Goal: Task Accomplishment & Management: Use online tool/utility

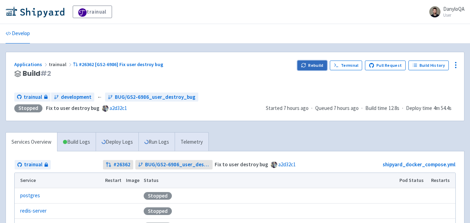
click at [306, 66] on icon "button" at bounding box center [304, 66] width 4 height 2
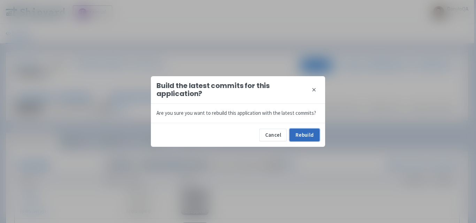
click at [303, 132] on button "Rebuild" at bounding box center [304, 135] width 30 height 13
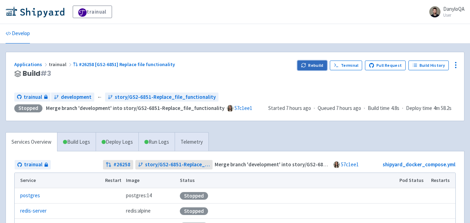
click at [306, 67] on icon "button" at bounding box center [303, 65] width 5 height 5
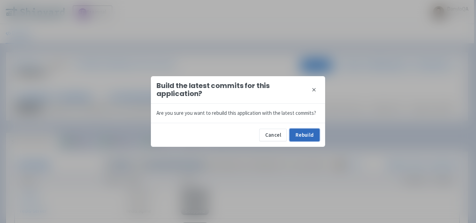
click at [310, 135] on button "Rebuild" at bounding box center [304, 135] width 30 height 13
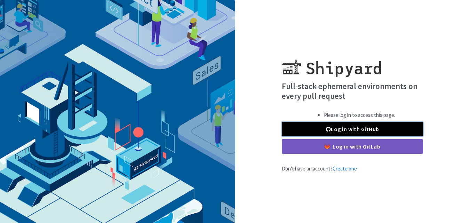
click at [325, 128] on link "Log in with GitHub" at bounding box center [352, 129] width 141 height 15
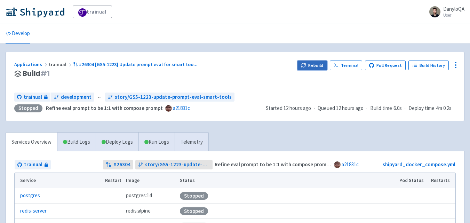
click at [311, 66] on button "Rebuild" at bounding box center [313, 66] width 30 height 10
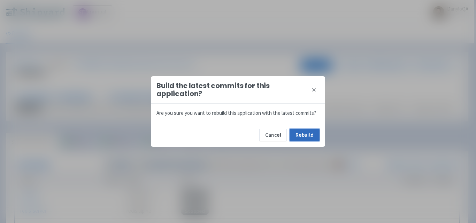
click at [303, 135] on button "Rebuild" at bounding box center [304, 135] width 30 height 13
